Goal: Check status

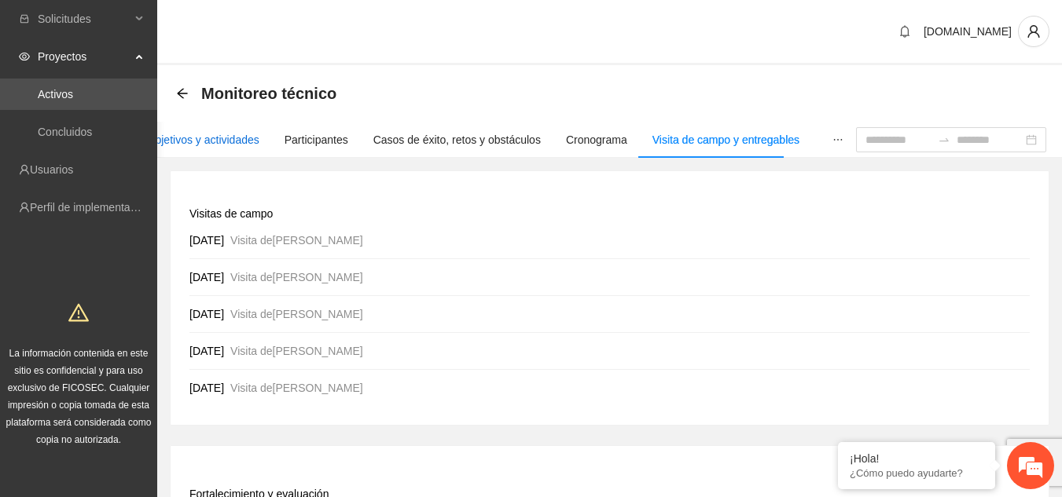
click at [179, 145] on div "Objetivos y actividades" at bounding box center [203, 139] width 112 height 17
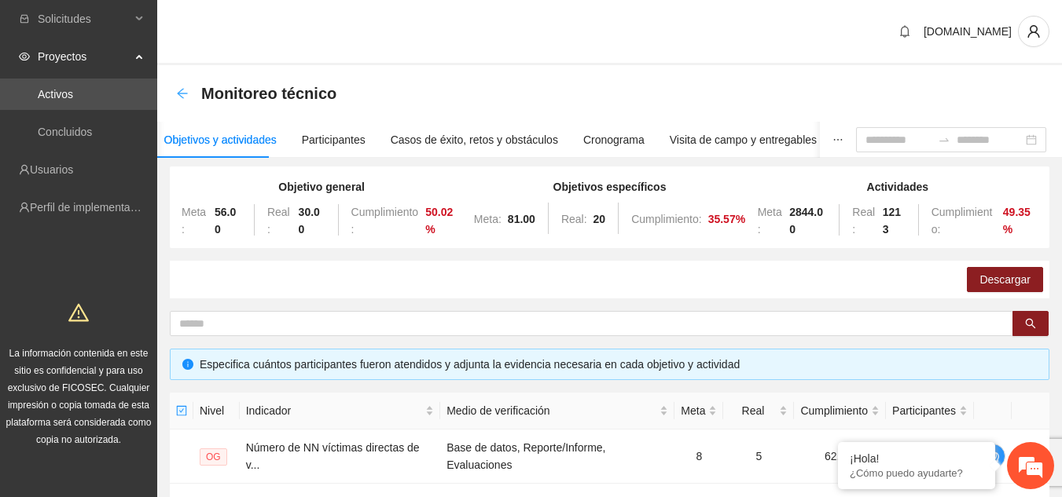
click at [178, 98] on icon "arrow-left" at bounding box center [182, 93] width 13 height 13
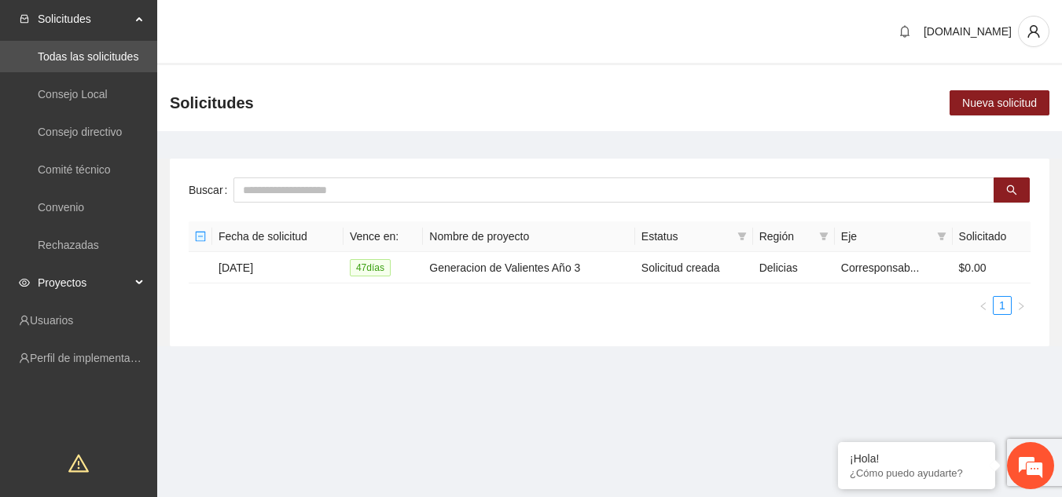
click at [129, 275] on span "Proyectos" at bounding box center [84, 282] width 93 height 31
click at [73, 314] on link "Activos" at bounding box center [55, 320] width 35 height 13
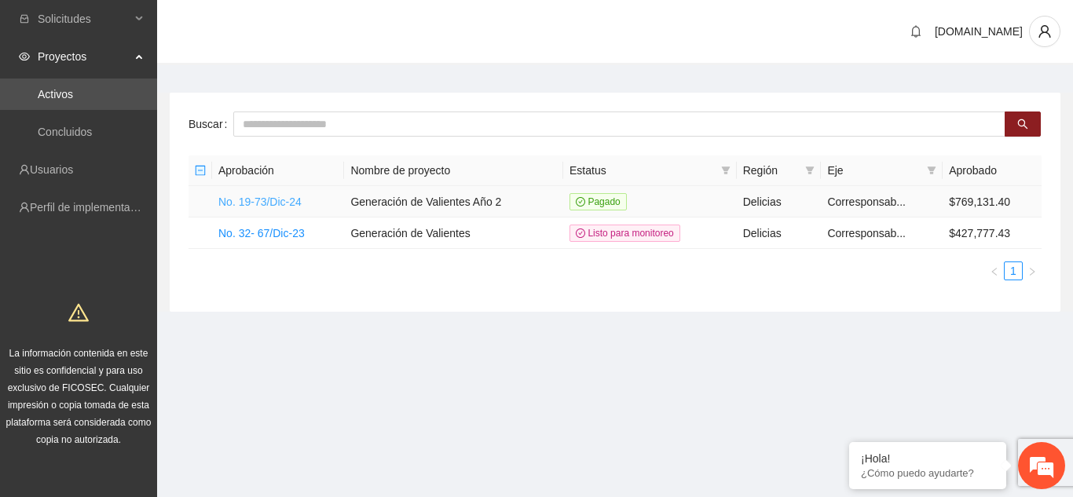
click at [287, 198] on link "No. 19-73/Dic-24" at bounding box center [259, 202] width 83 height 13
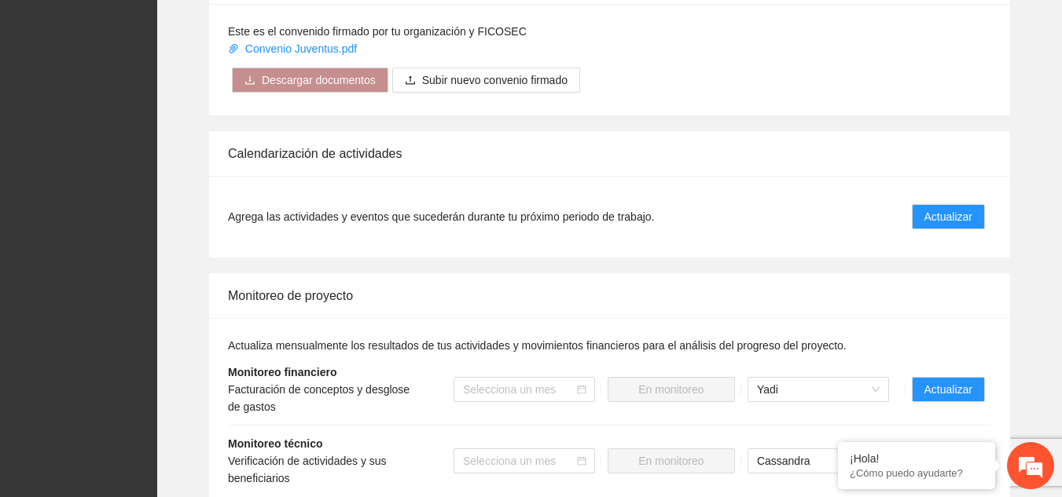
scroll to position [1493, 0]
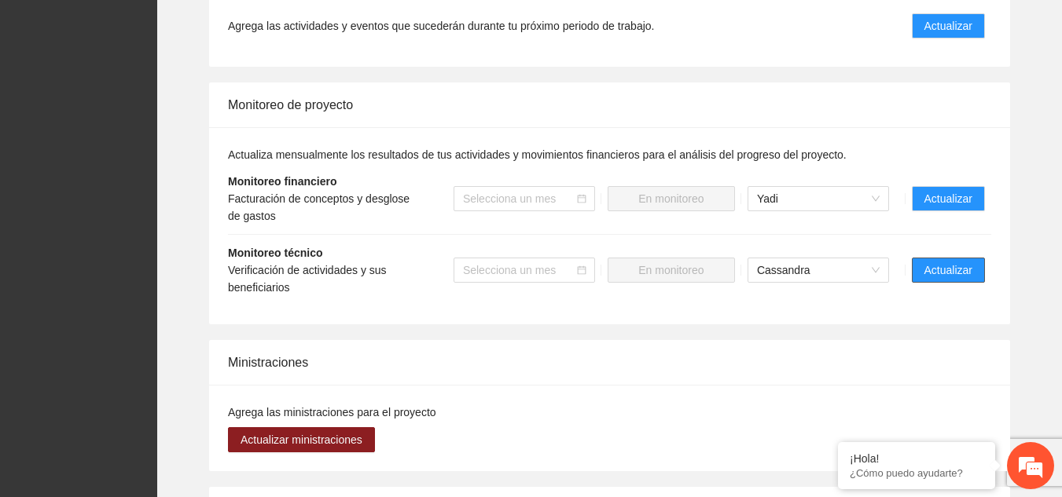
click at [971, 270] on span "Actualizar" at bounding box center [948, 270] width 48 height 17
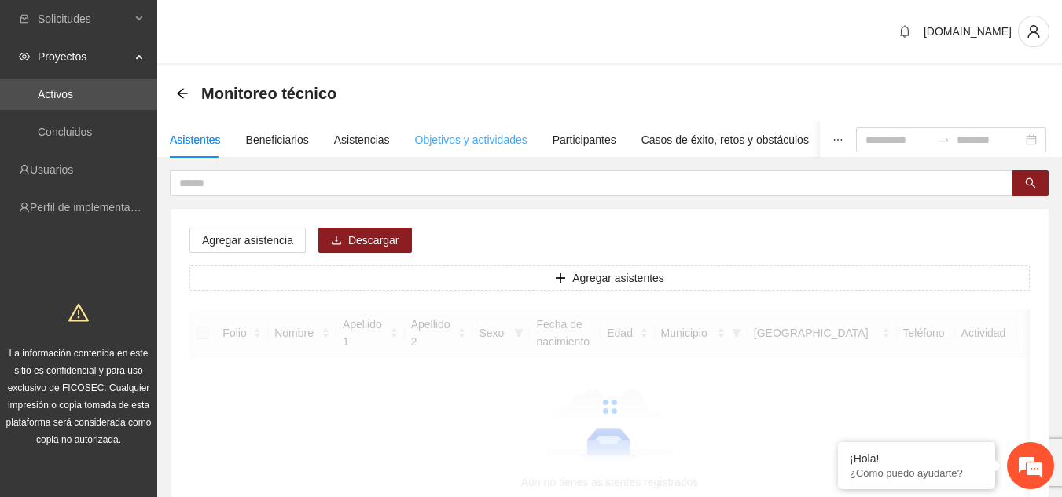
click at [421, 130] on div "Objetivos y actividades" at bounding box center [471, 140] width 112 height 36
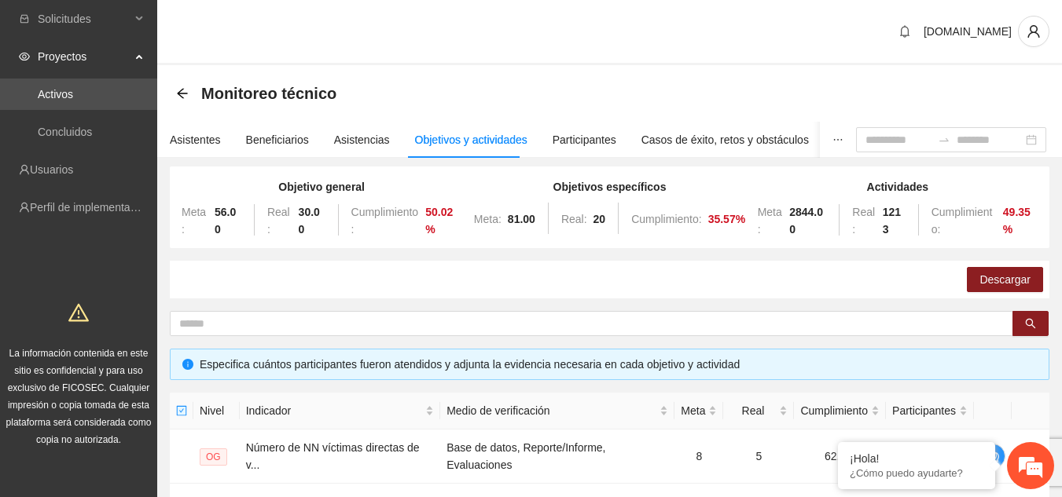
click at [112, 54] on span "Proyectos" at bounding box center [84, 56] width 93 height 31
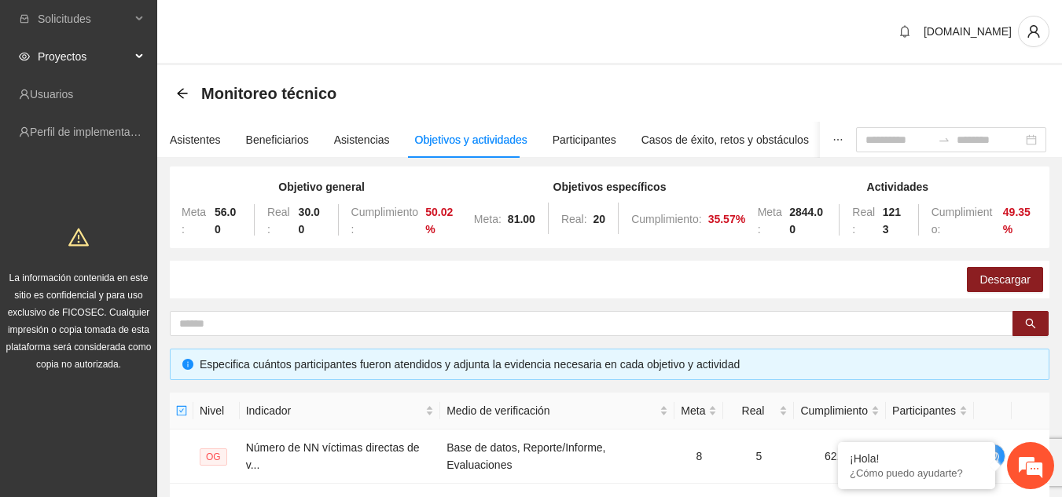
click at [91, 68] on span "Proyectos" at bounding box center [84, 56] width 93 height 31
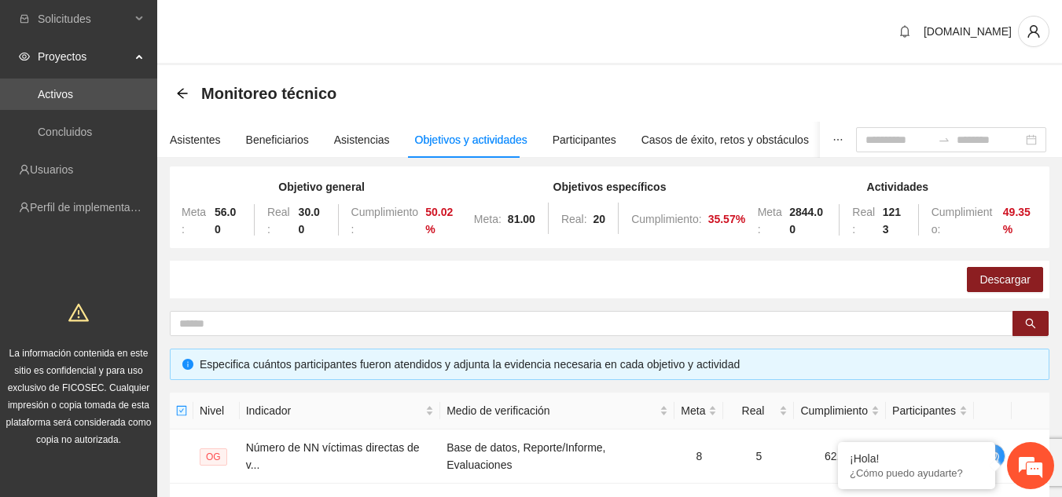
click at [83, 115] on ul "Activos Concluidos" at bounding box center [78, 112] width 157 height 75
click at [73, 101] on link "Activos" at bounding box center [55, 94] width 35 height 13
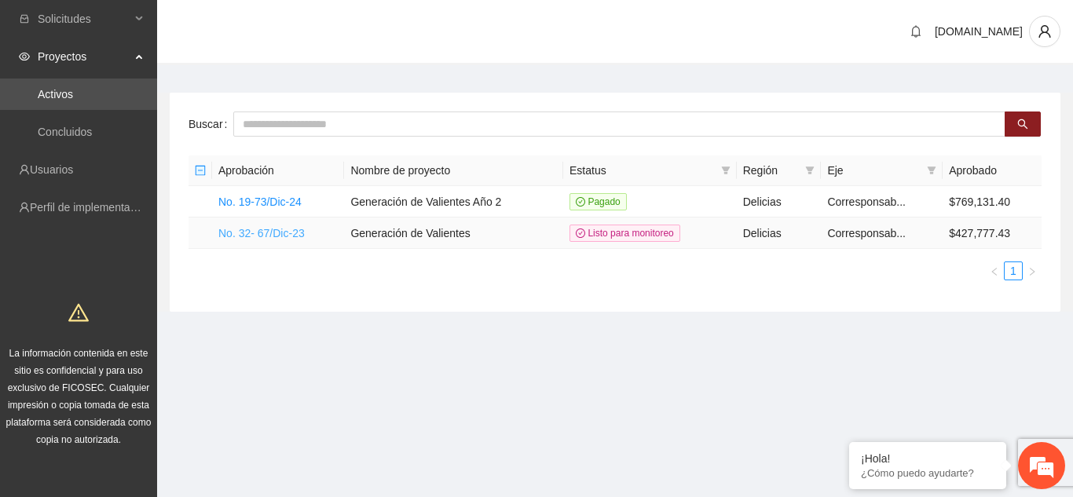
click at [272, 234] on link "No. 32- 67/Dic-23" at bounding box center [261, 233] width 86 height 13
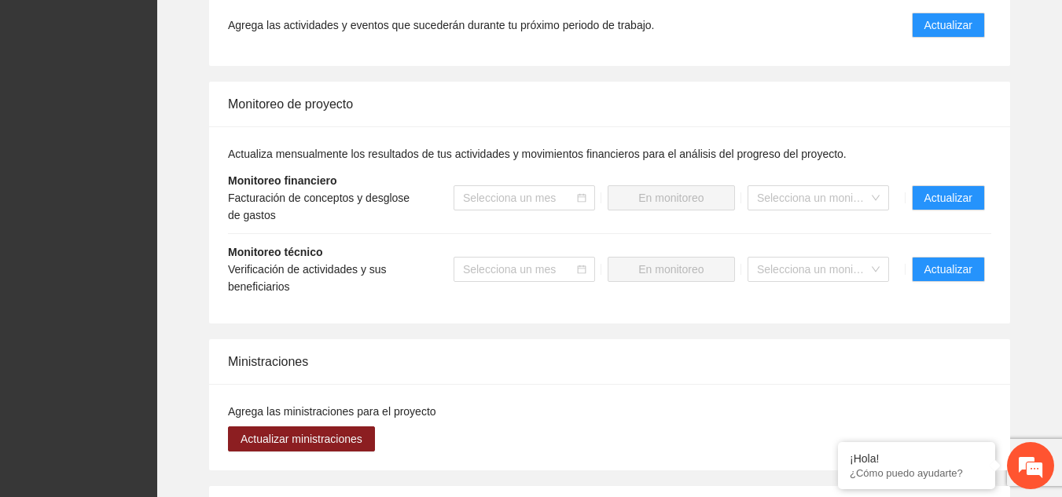
scroll to position [1336, 0]
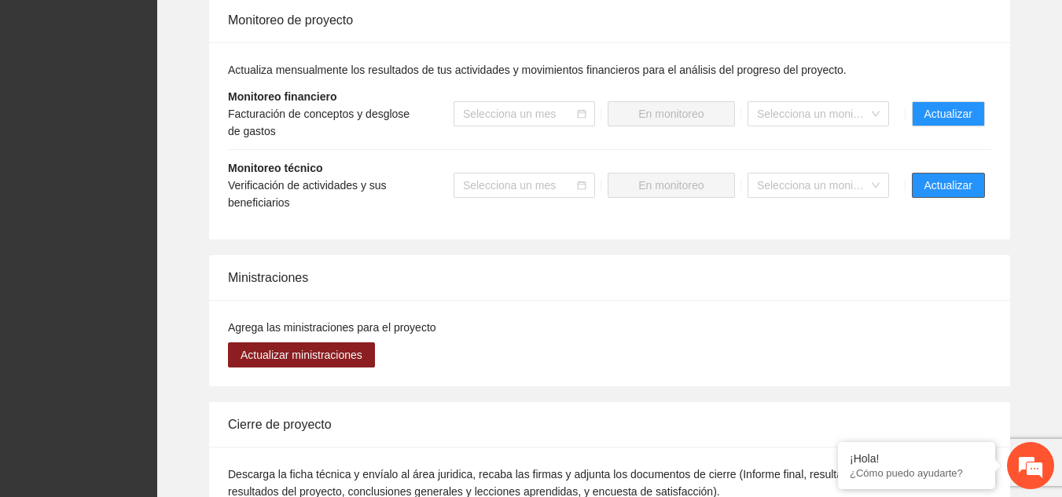
click at [957, 193] on span "Actualizar" at bounding box center [948, 185] width 48 height 17
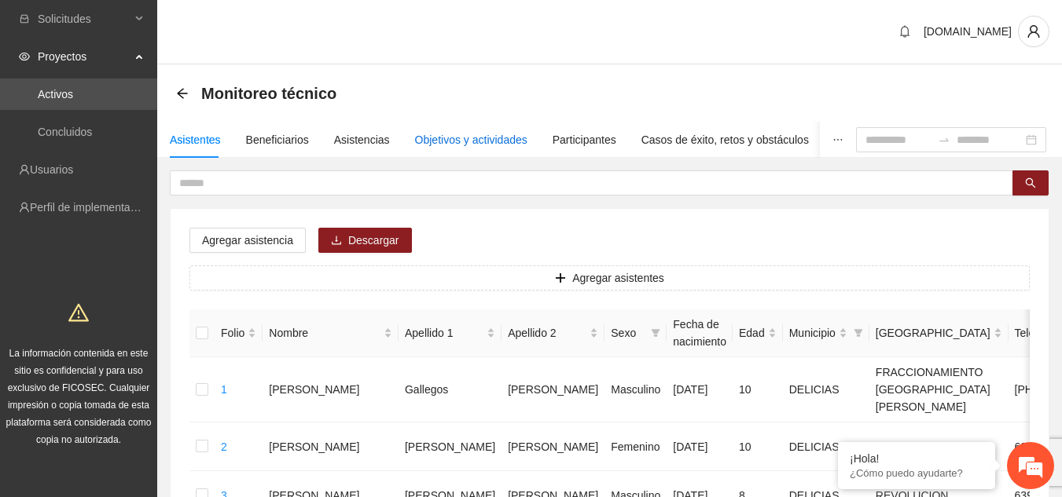
click at [453, 138] on div "Objetivos y actividades" at bounding box center [471, 139] width 112 height 17
